Goal: Transaction & Acquisition: Book appointment/travel/reservation

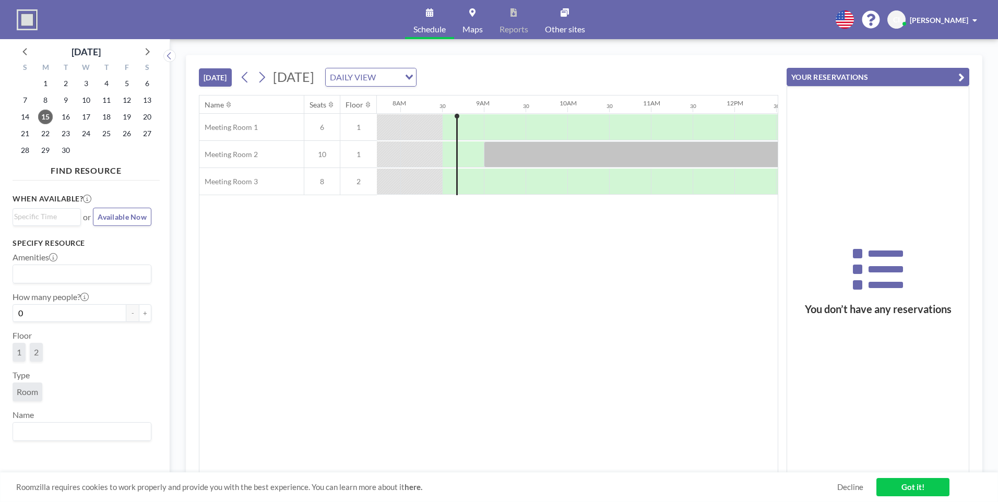
scroll to position [0, 668]
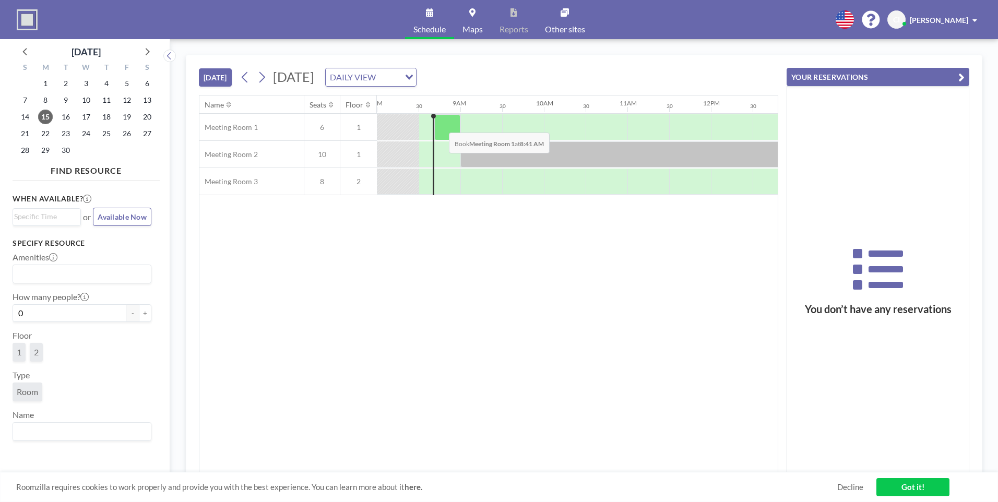
drag, startPoint x: 435, startPoint y: 126, endPoint x: 440, endPoint y: 125, distance: 5.3
click at [440, 125] on div at bounding box center [447, 127] width 26 height 26
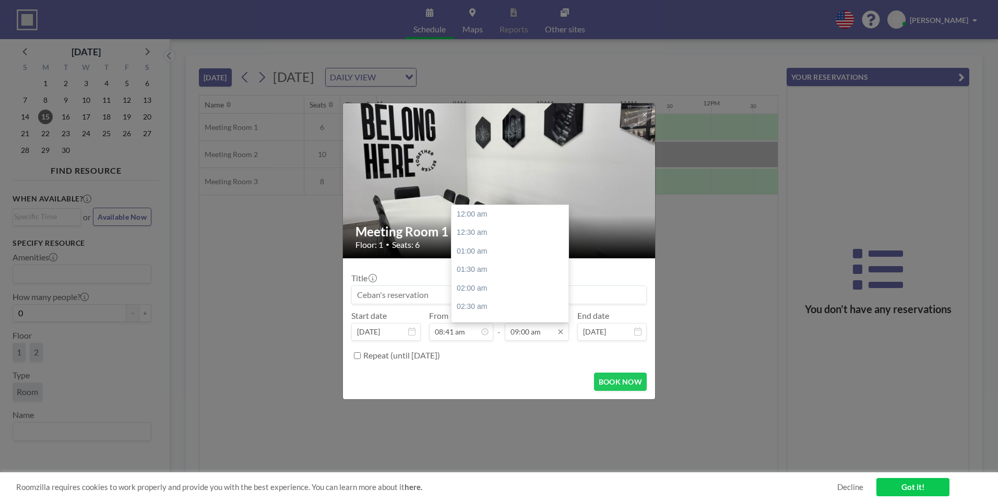
scroll to position [334, 0]
click at [460, 333] on input "08:41 am" at bounding box center [461, 332] width 64 height 18
click at [459, 217] on div "09:00 am" at bounding box center [490, 214] width 122 height 19
type input "09:00 am"
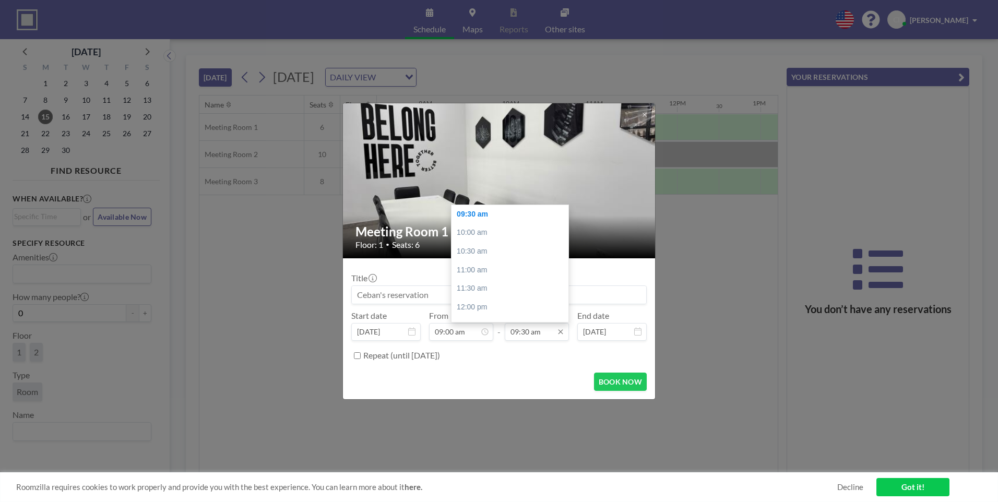
click at [541, 332] on input "09:30 am" at bounding box center [537, 332] width 64 height 18
click at [467, 284] on div "05:00 pm" at bounding box center [512, 284] width 122 height 19
type input "05:00 pm"
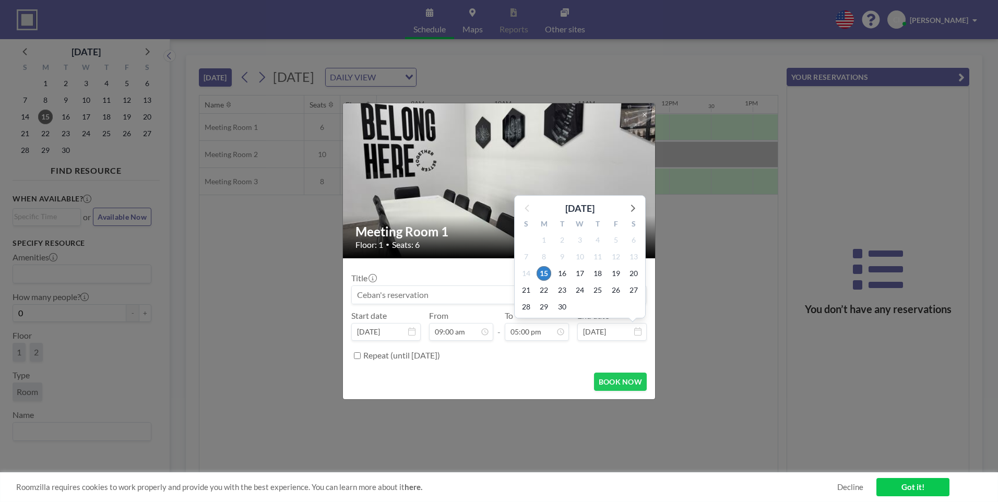
click at [602, 331] on input "[DATE]" at bounding box center [611, 332] width 69 height 18
click at [616, 270] on span "19" at bounding box center [615, 273] width 15 height 15
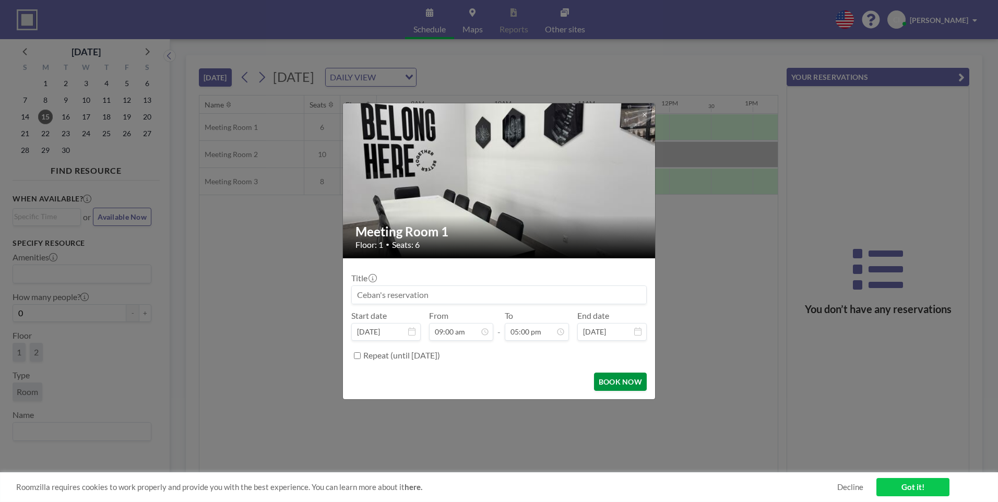
click at [614, 380] on button "BOOK NOW" at bounding box center [620, 382] width 53 height 18
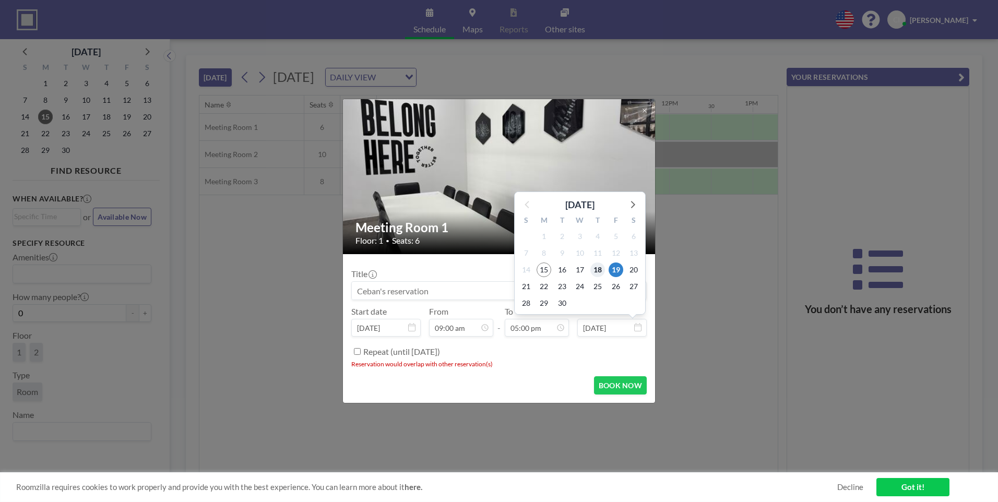
click at [596, 273] on span "18" at bounding box center [597, 269] width 15 height 15
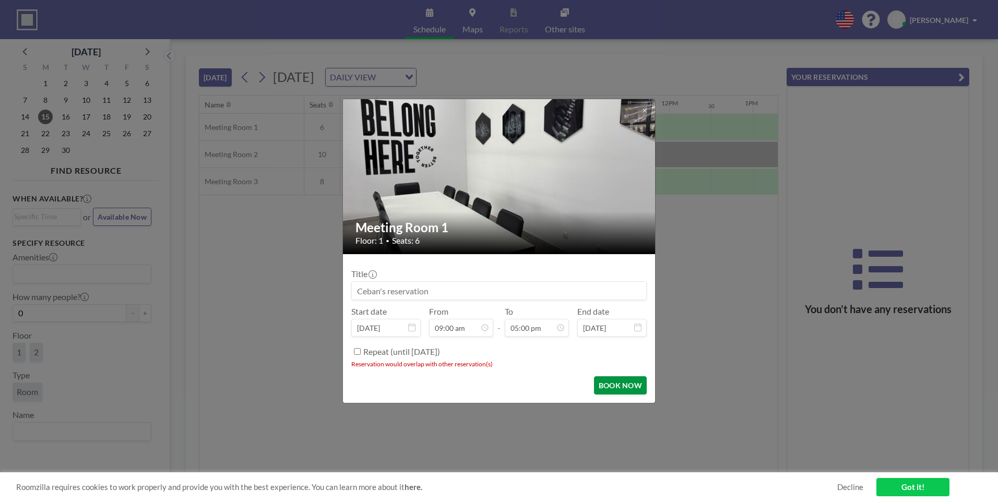
click at [609, 386] on button "BOOK NOW" at bounding box center [620, 385] width 53 height 18
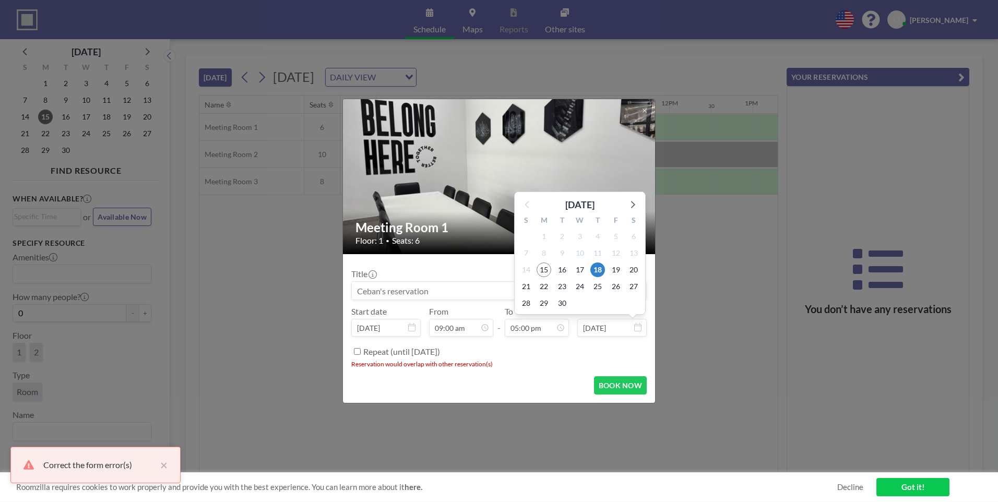
click at [605, 325] on input "[DATE]" at bounding box center [611, 328] width 69 height 18
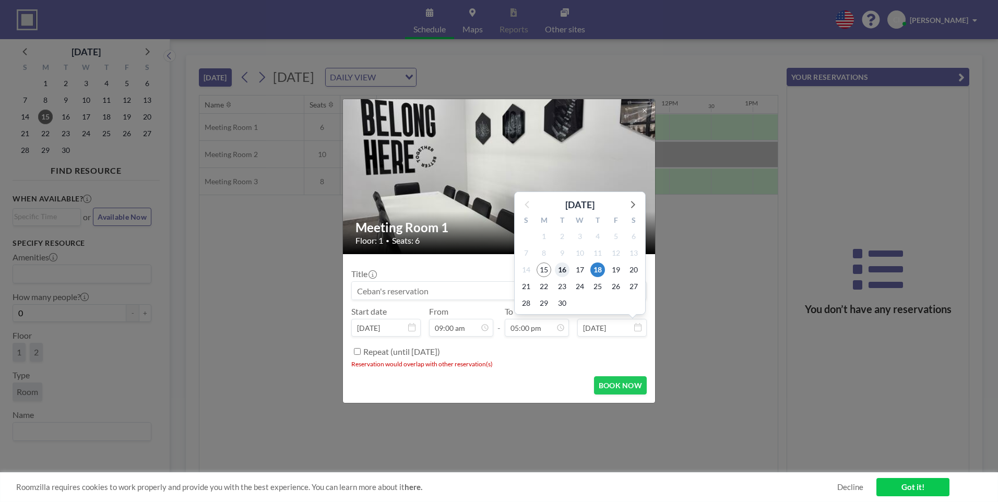
click at [561, 270] on span "16" at bounding box center [562, 269] width 15 height 15
type input "[DATE]"
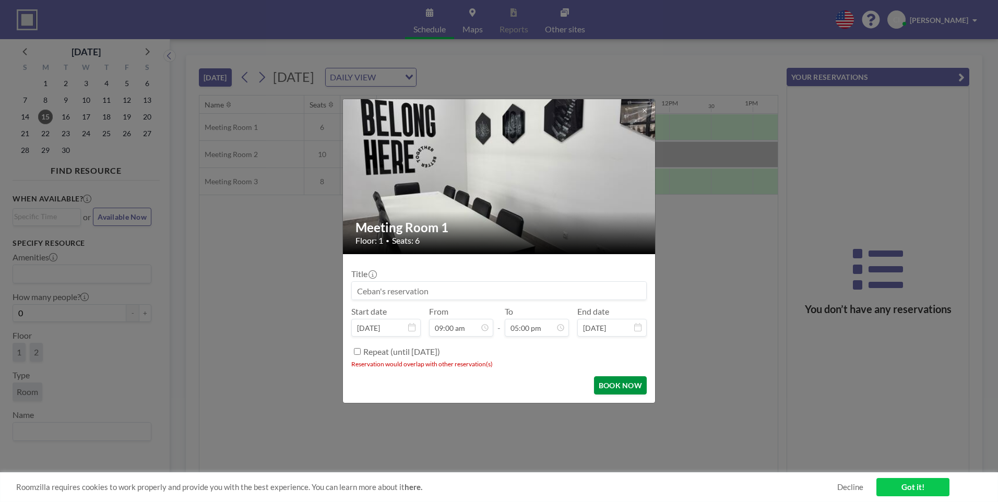
click at [624, 388] on button "BOOK NOW" at bounding box center [620, 385] width 53 height 18
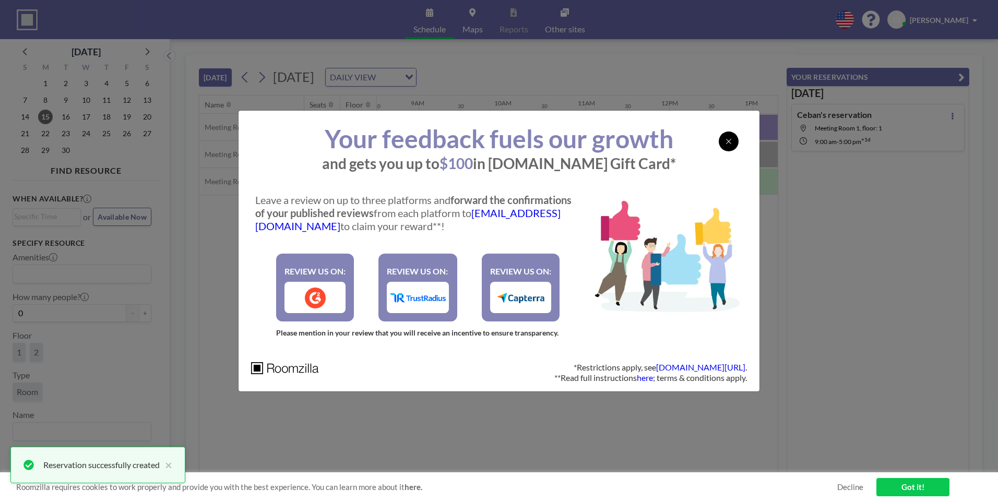
click at [726, 143] on icon at bounding box center [728, 141] width 5 height 5
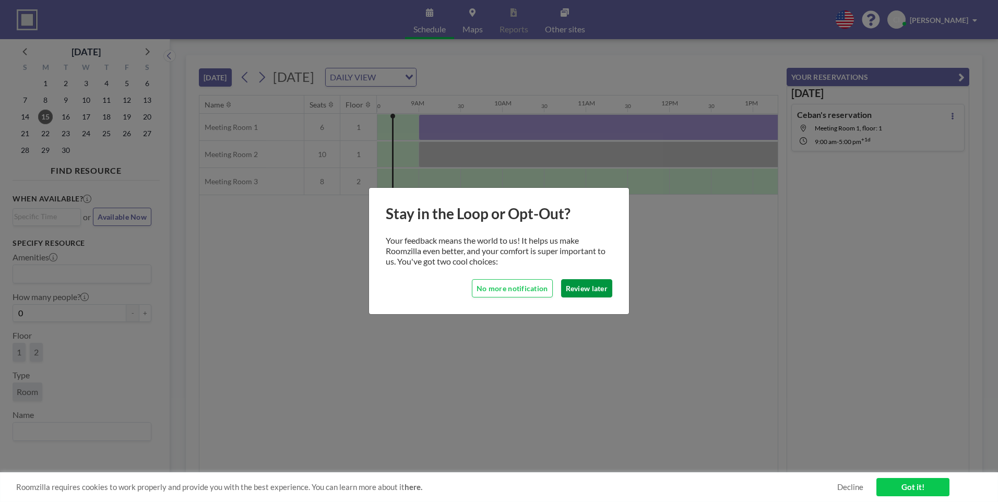
click at [592, 284] on button "Review later" at bounding box center [586, 288] width 51 height 18
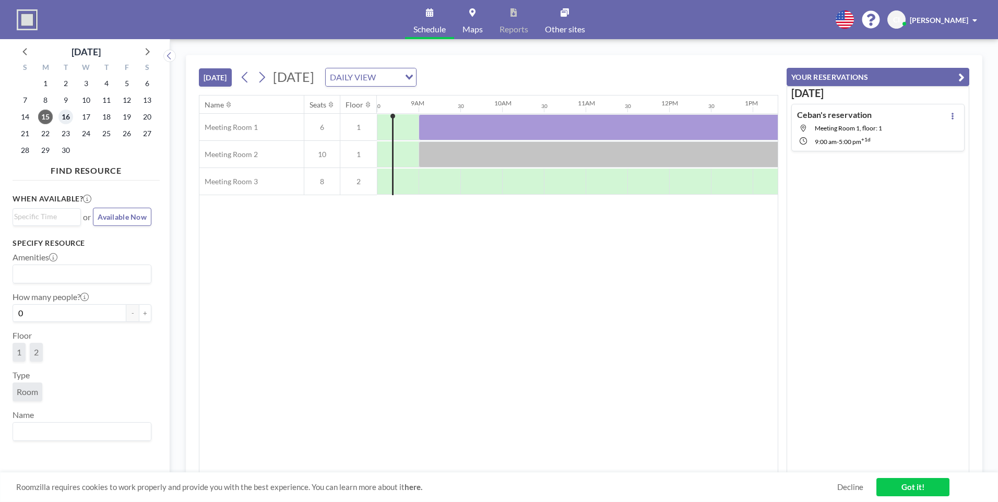
click at [63, 121] on span "16" at bounding box center [65, 117] width 15 height 15
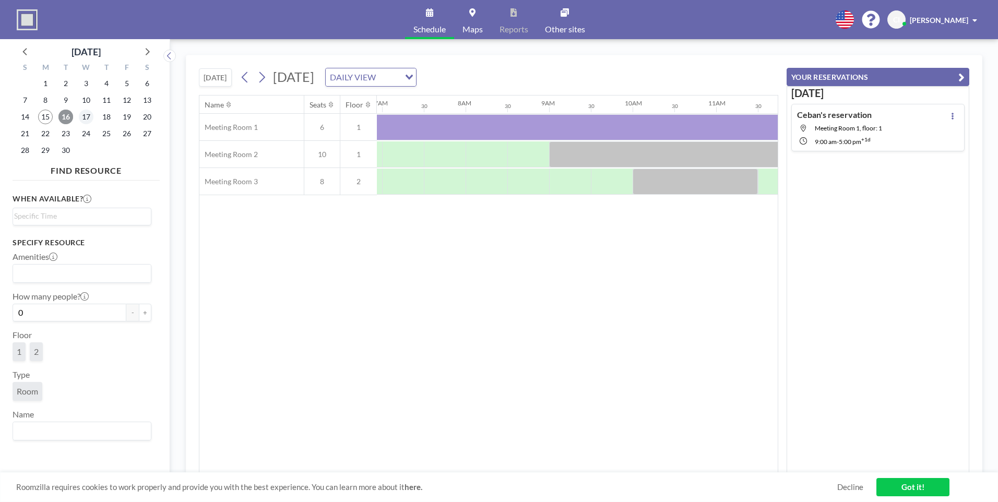
scroll to position [0, 626]
click at [86, 118] on span "17" at bounding box center [86, 117] width 15 height 15
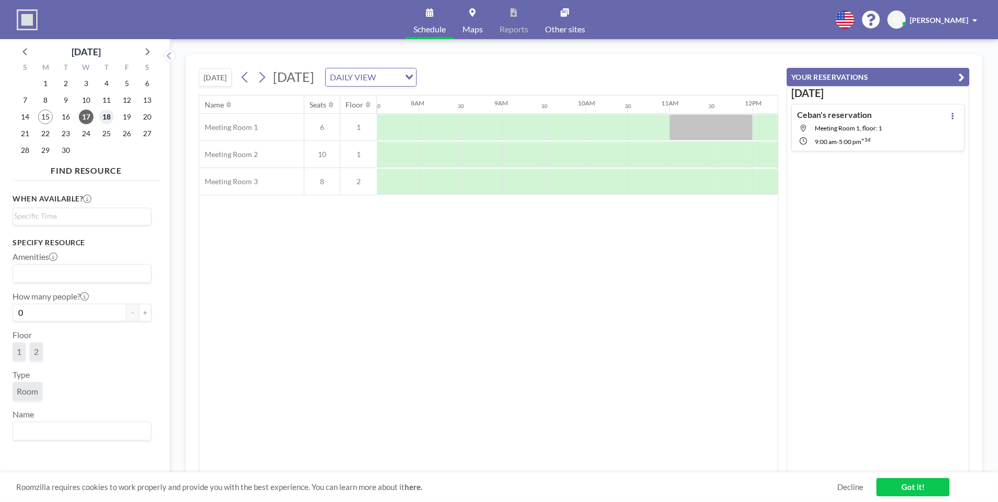
click at [106, 116] on span "18" at bounding box center [106, 117] width 15 height 15
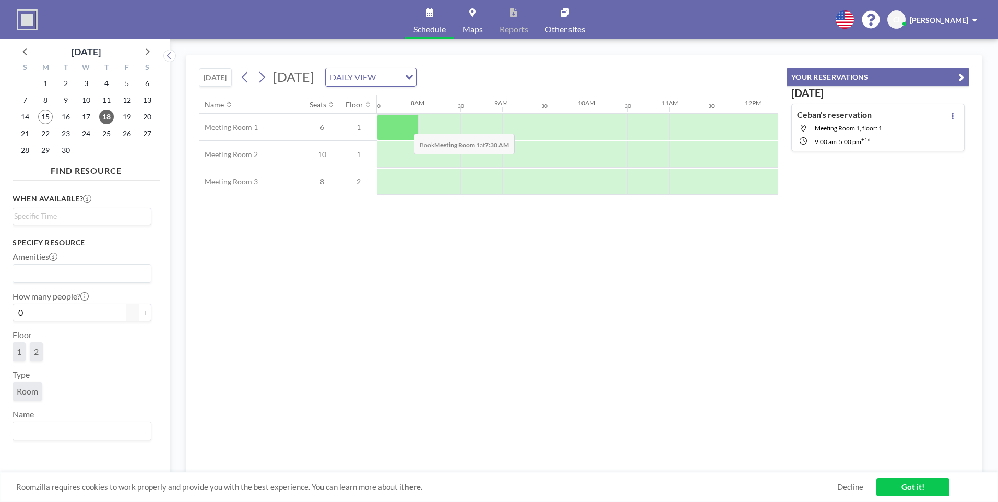
click at [405, 126] on div at bounding box center [398, 127] width 42 height 26
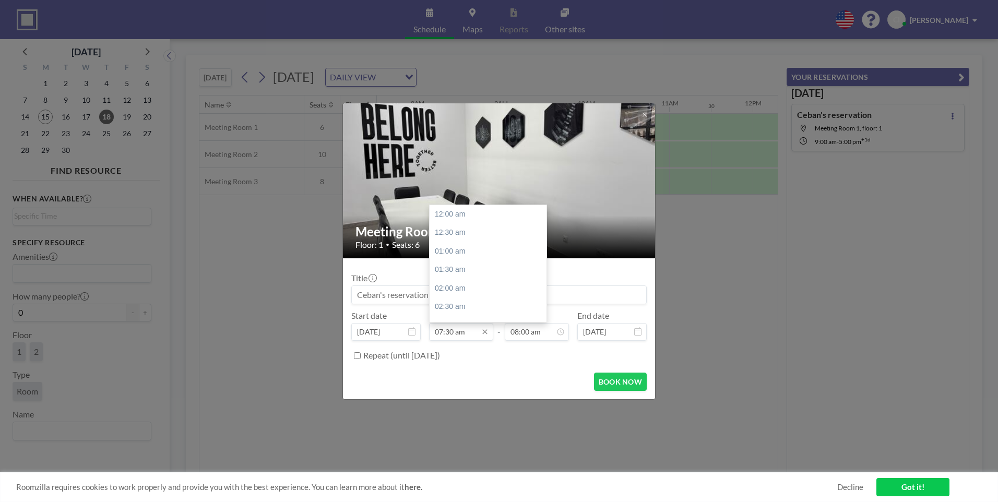
scroll to position [279, 0]
click at [462, 332] on input "07:30 am" at bounding box center [461, 332] width 64 height 18
click at [455, 226] on div "08:00 am" at bounding box center [490, 232] width 122 height 19
type input "08:00 am"
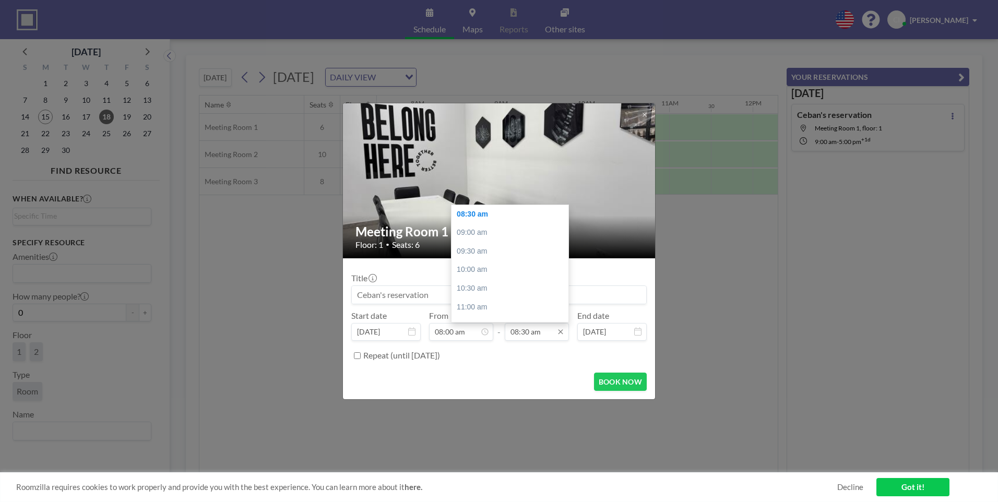
click at [525, 331] on input "08:30 am" at bounding box center [537, 332] width 64 height 18
click at [491, 268] on div "05:00 pm" at bounding box center [512, 269] width 122 height 19
click at [480, 252] on div "06:00 pm" at bounding box center [512, 251] width 122 height 19
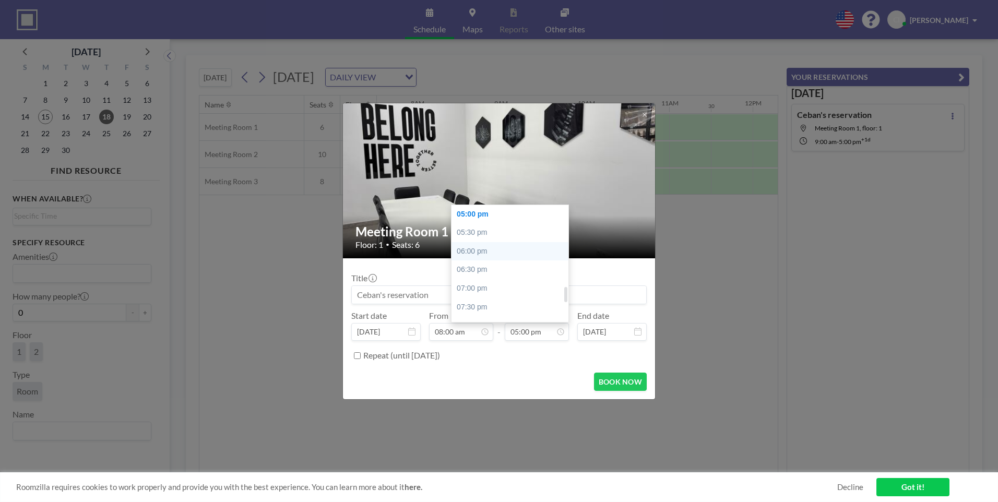
type input "06:00 pm"
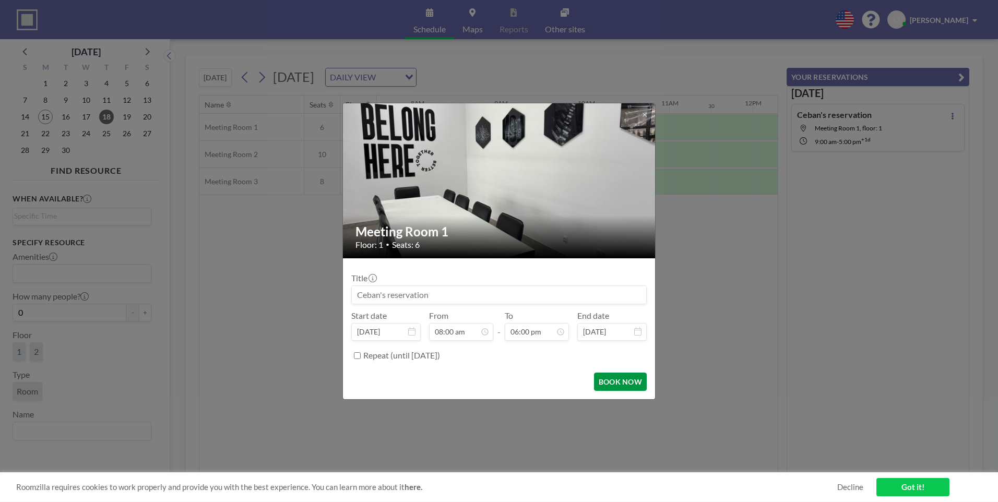
scroll to position [668, 0]
click at [617, 381] on button "BOOK NOW" at bounding box center [620, 382] width 53 height 18
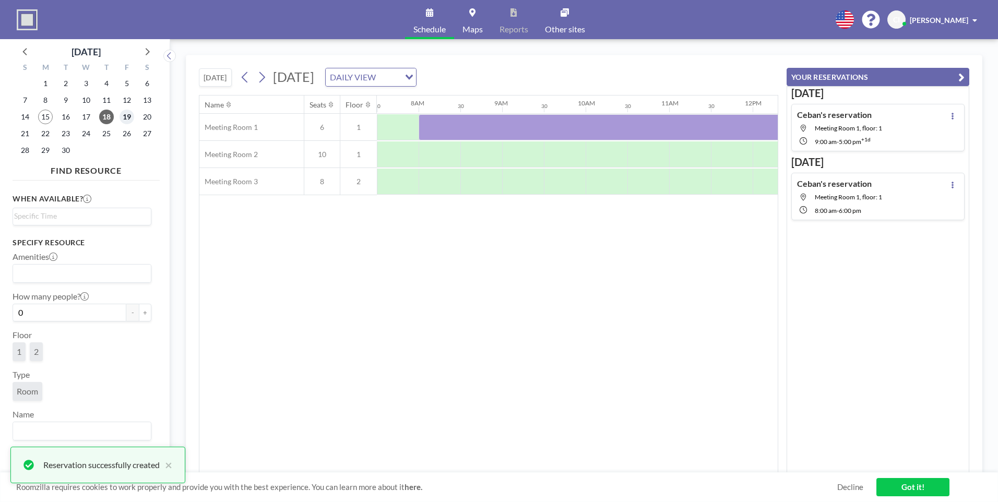
click at [132, 119] on span "19" at bounding box center [126, 117] width 15 height 15
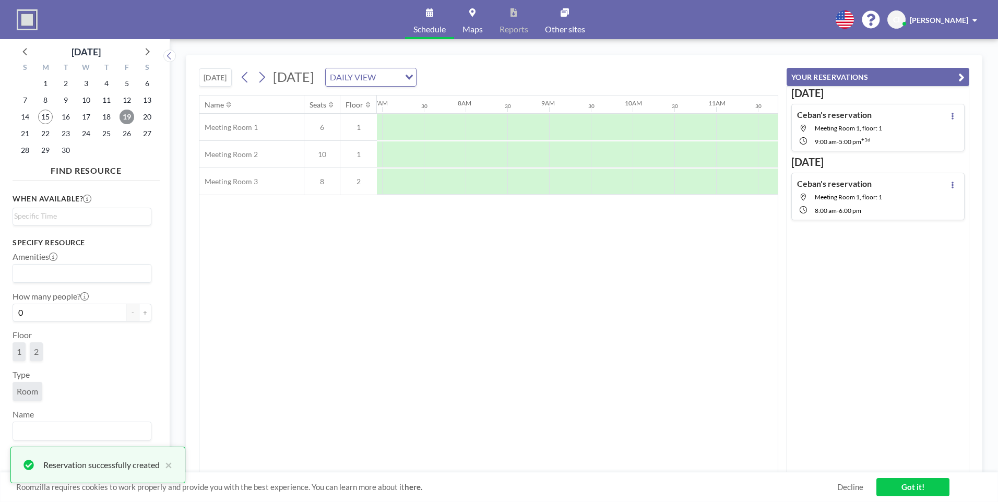
scroll to position [0, 626]
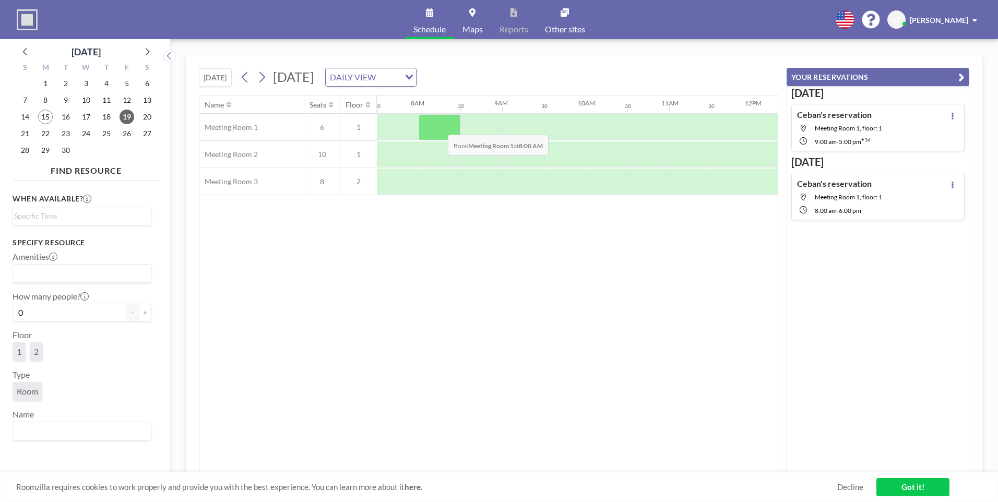
click at [439, 127] on div at bounding box center [439, 127] width 42 height 26
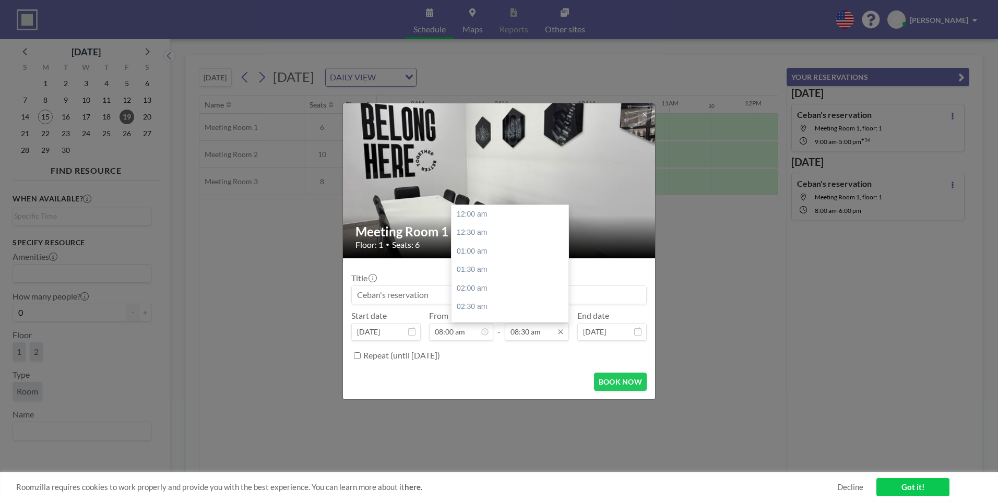
scroll to position [316, 0]
click at [522, 334] on input "08:30 am" at bounding box center [537, 332] width 64 height 18
click at [474, 268] on div "05:00 pm" at bounding box center [512, 269] width 122 height 19
type input "05:00 pm"
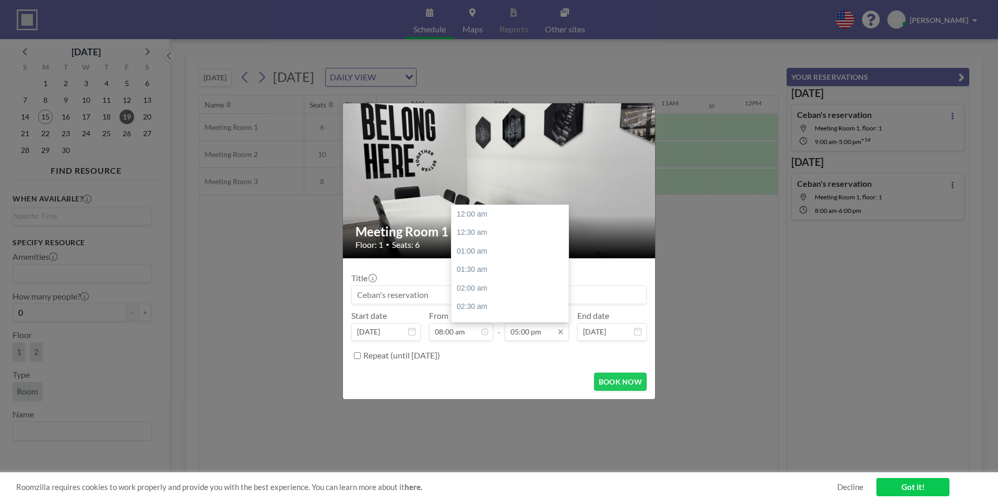
scroll to position [631, 0]
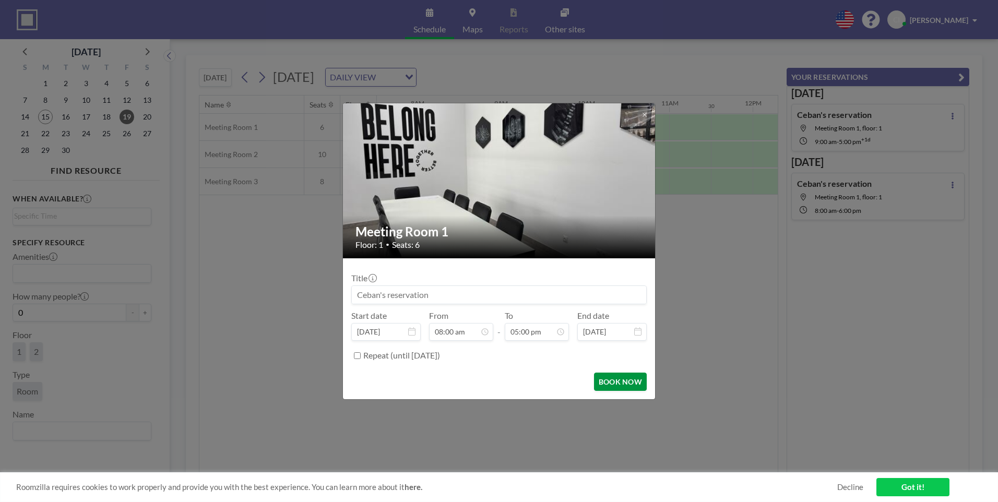
click at [637, 385] on button "BOOK NOW" at bounding box center [620, 382] width 53 height 18
